Goal: Task Accomplishment & Management: Manage account settings

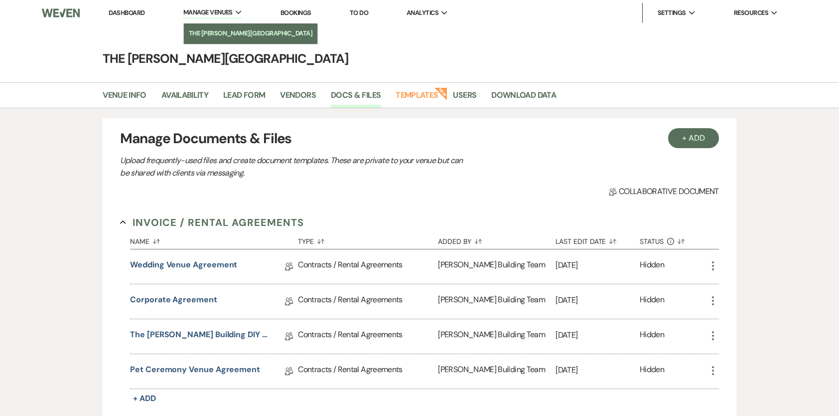
click at [223, 33] on li "The [PERSON_NAME][GEOGRAPHIC_DATA]" at bounding box center [251, 33] width 124 height 10
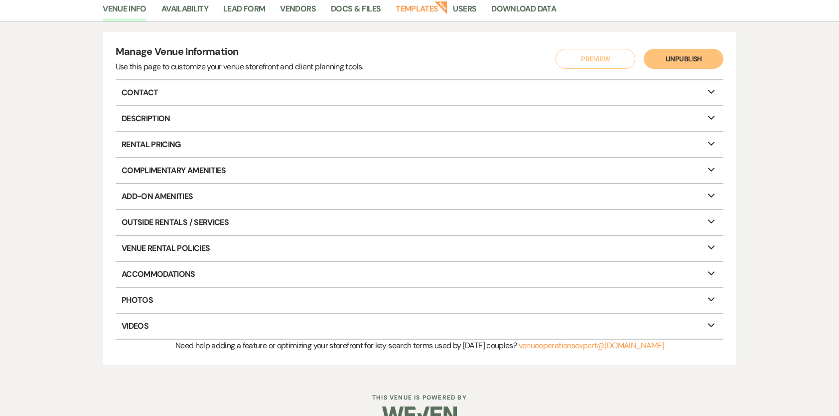
scroll to position [82, 0]
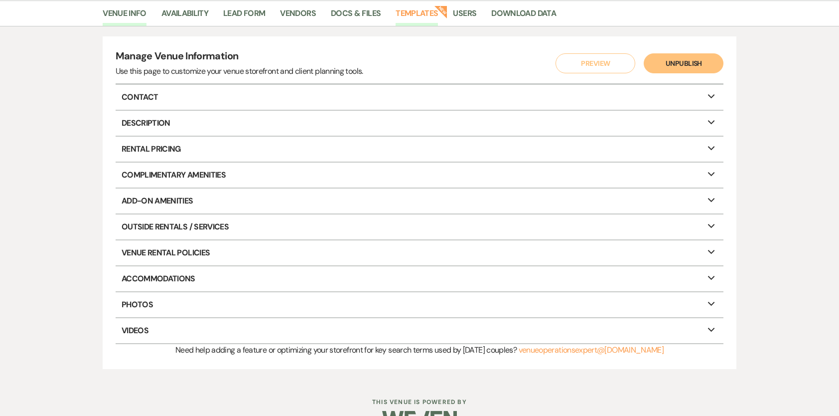
click at [433, 20] on link "Templates" at bounding box center [417, 16] width 42 height 19
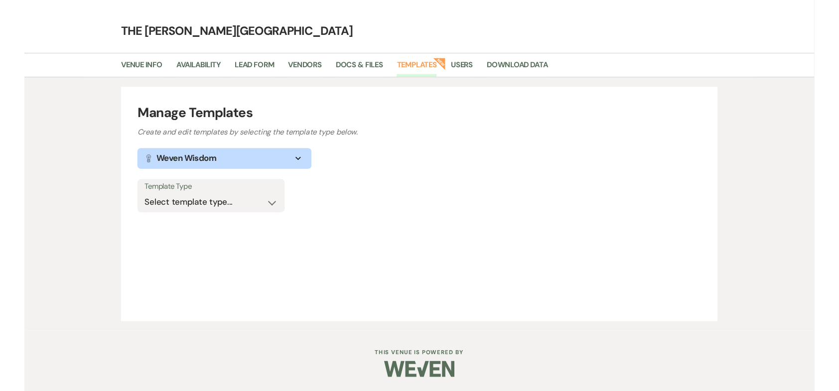
scroll to position [25, 0]
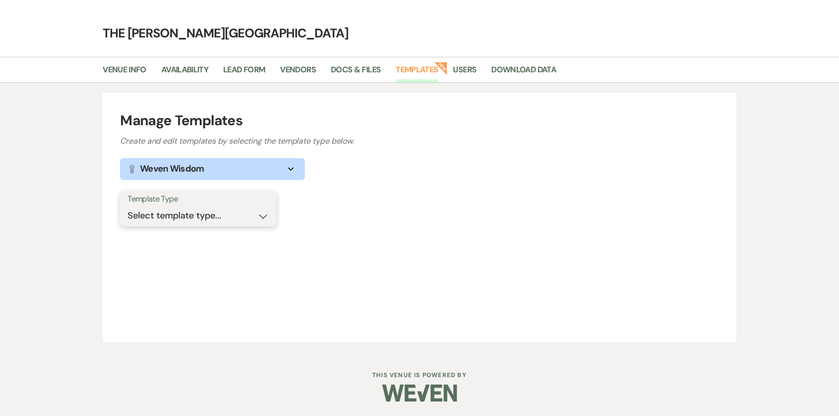
click at [206, 216] on select "Select template type... Task List Message Templates Payment Plan Inventory Item…" at bounding box center [199, 215] width 142 height 19
select select "Task List"
click at [128, 206] on select "Select template type... Task List Message Templates Payment Plan Inventory Item…" at bounding box center [199, 215] width 142 height 19
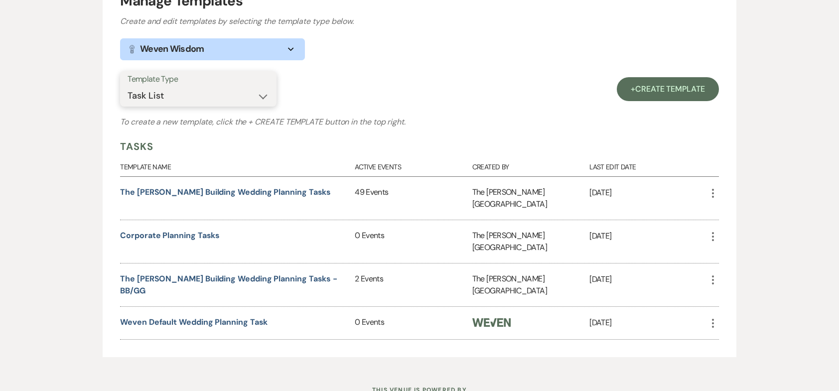
scroll to position [152, 0]
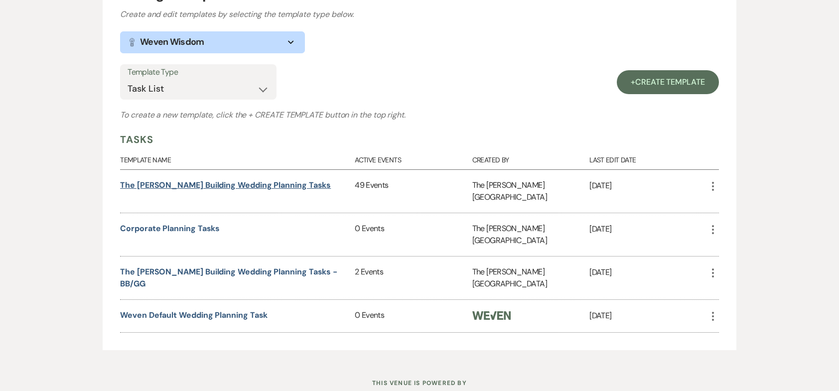
click at [204, 187] on link "The [PERSON_NAME] Building Wedding Planning Tasks" at bounding box center [225, 185] width 211 height 10
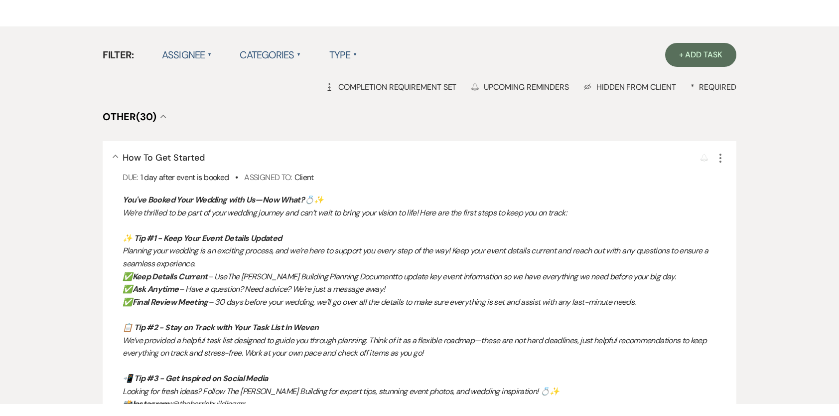
scroll to position [125, 0]
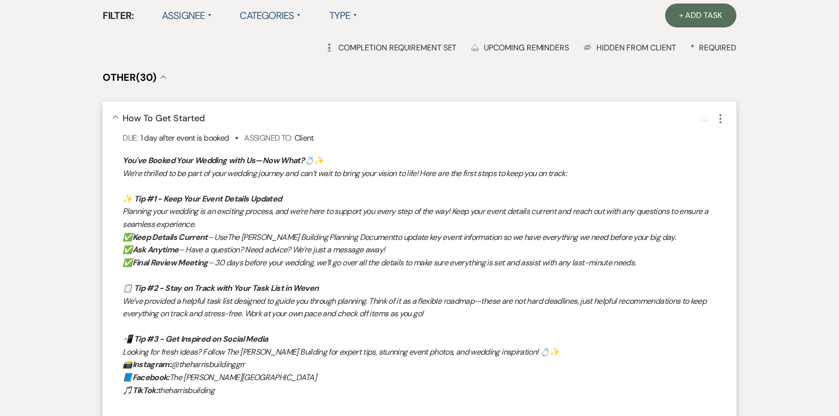
click at [165, 115] on span "How To Get Started" at bounding box center [164, 118] width 82 height 12
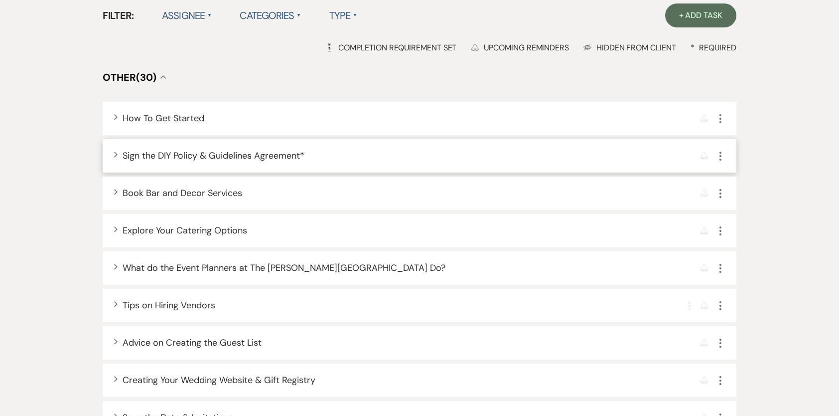
click at [159, 161] on span "Sign the DIY Policy & Guidelines Agreement *" at bounding box center [214, 156] width 182 height 12
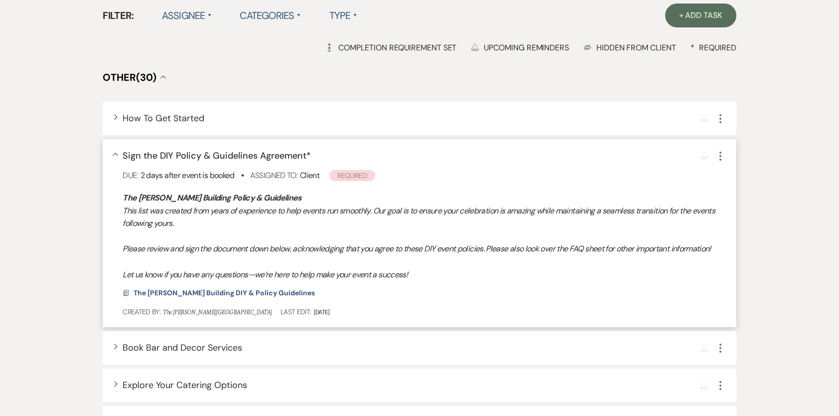
click at [719, 163] on div "Collapse Sign the DIY Policy & Guidelines Agreement * Reminder More Due: 2 days…" at bounding box center [420, 233] width 634 height 188
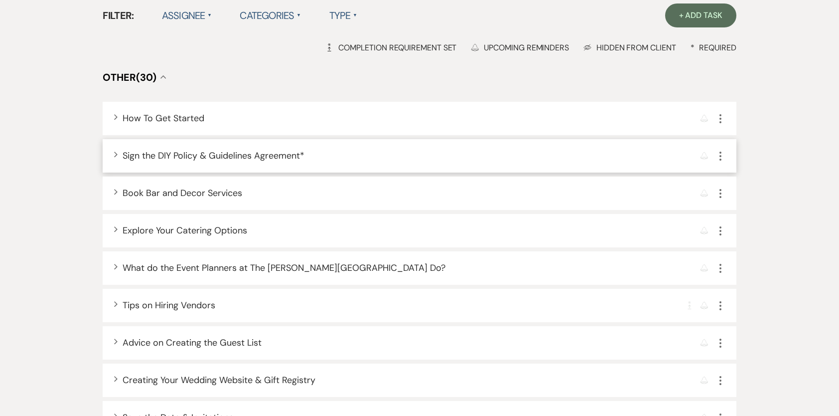
click at [722, 159] on icon "More" at bounding box center [721, 156] width 12 height 12
click at [731, 177] on icon "Pencil" at bounding box center [729, 175] width 6 height 7
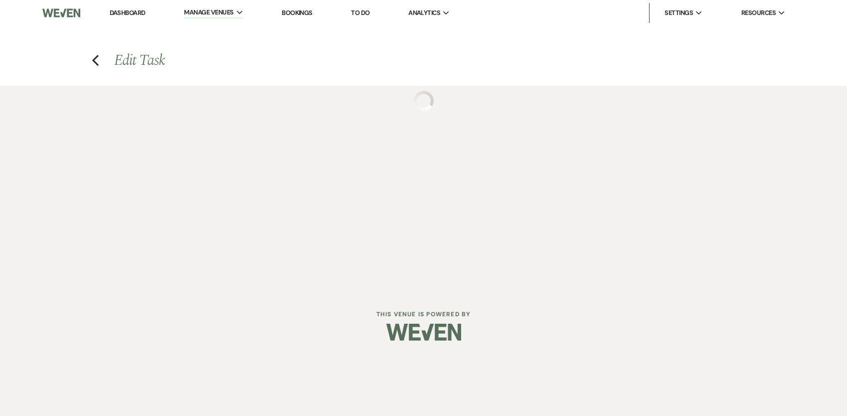
select select "true"
select select "planningToolsAccount"
select select "client"
select select "onDueDate"
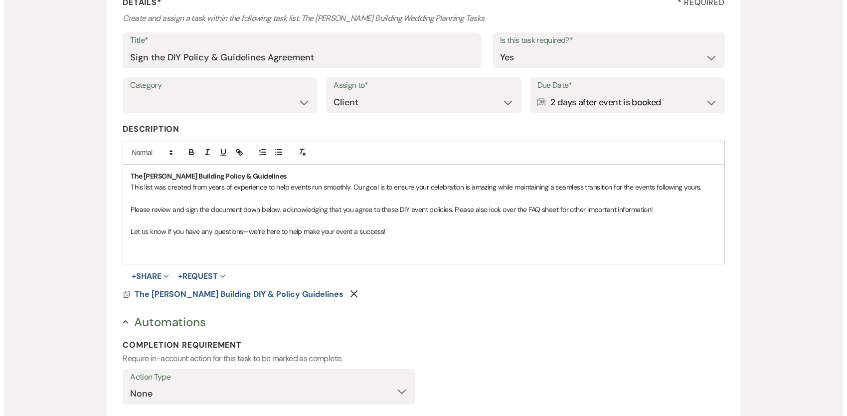
scroll to position [158, 0]
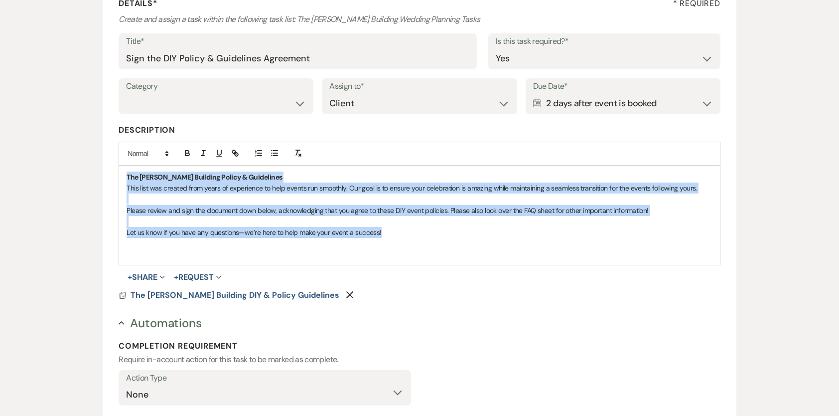
drag, startPoint x: 403, startPoint y: 230, endPoint x: 114, endPoint y: 166, distance: 296.1
click at [114, 166] on div "Edit Task in Task List Important : Edits to this task will be automatically syn…" at bounding box center [420, 260] width 634 height 643
copy div "The [PERSON_NAME] Building Policy & Guidelines This list was created from years…"
click at [176, 294] on span "The [PERSON_NAME] Building DIY & Policy Guidelines" at bounding box center [235, 295] width 209 height 10
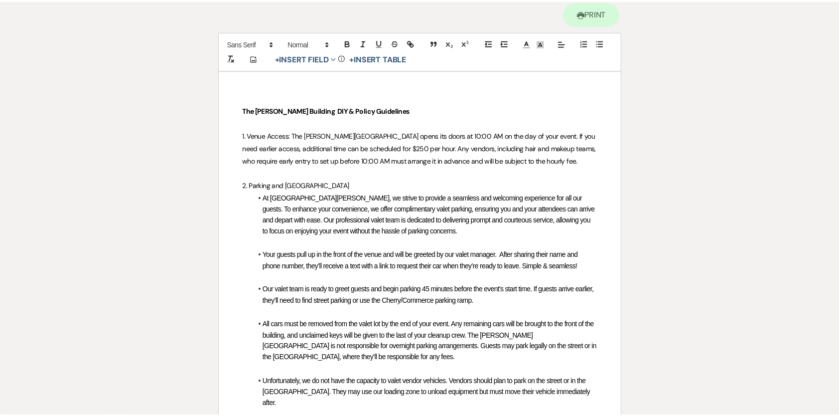
scroll to position [0, 0]
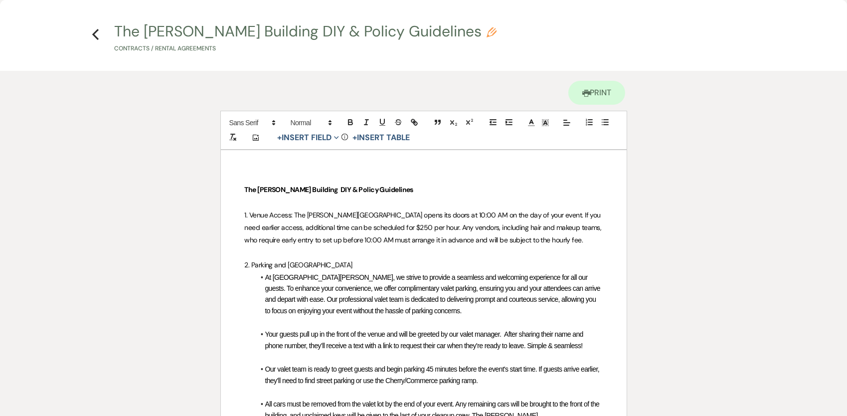
click at [351, 34] on button "The [PERSON_NAME] Building DIY & Policy Guidelines Pencil Contracts / Rental Ag…" at bounding box center [305, 38] width 382 height 29
select select "10"
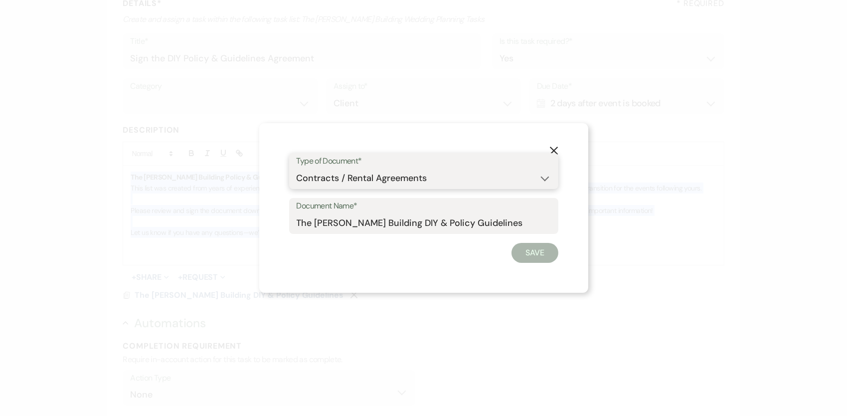
click at [550, 171] on select "Special Event Insurance Vendor Certificate of Insurance Contracts / Rental Agre…" at bounding box center [424, 177] width 254 height 19
click at [560, 154] on button "X" at bounding box center [553, 149] width 15 height 17
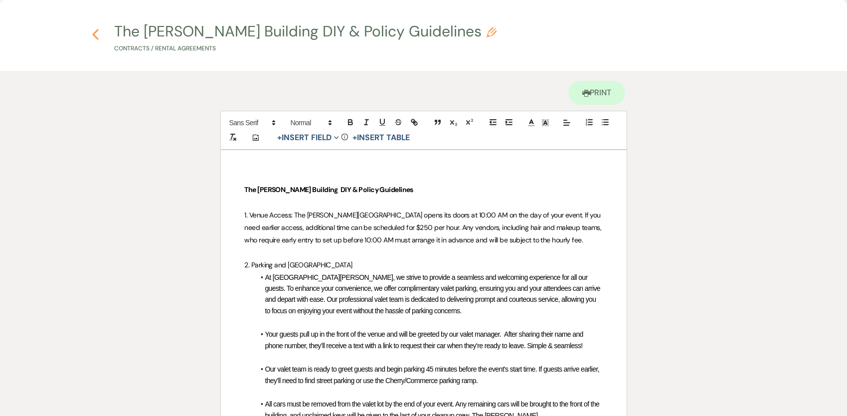
click at [94, 39] on icon "Previous" at bounding box center [95, 34] width 7 height 12
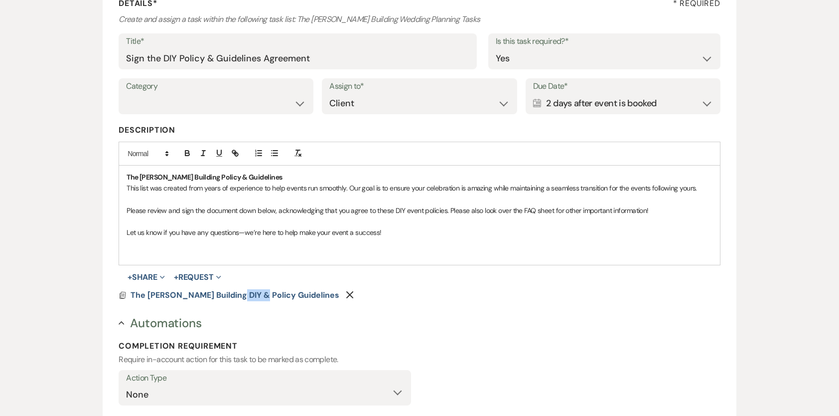
copy span "Policy"
click at [325, 57] on input "Sign the DIY Policy & Guidelines Agreement" at bounding box center [297, 58] width 343 height 19
click at [316, 57] on input "Sign the DIY Policy & Guidelines Agreement" at bounding box center [297, 58] width 343 height 19
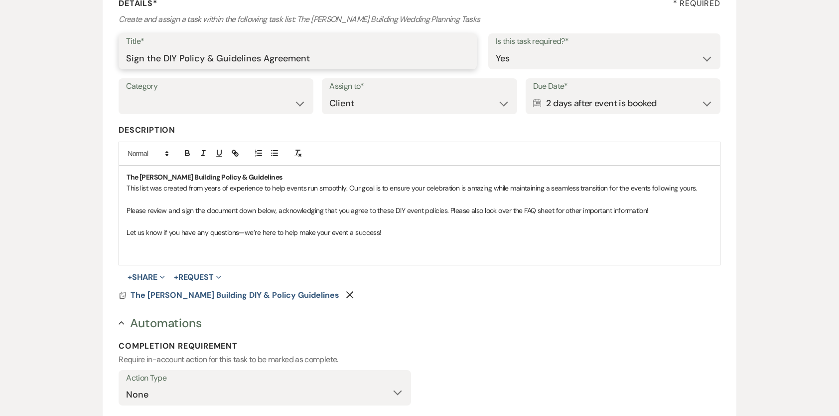
click at [316, 57] on input "Sign the DIY Policy & Guidelines Agreement" at bounding box center [297, 58] width 343 height 19
